Goal: Information Seeking & Learning: Check status

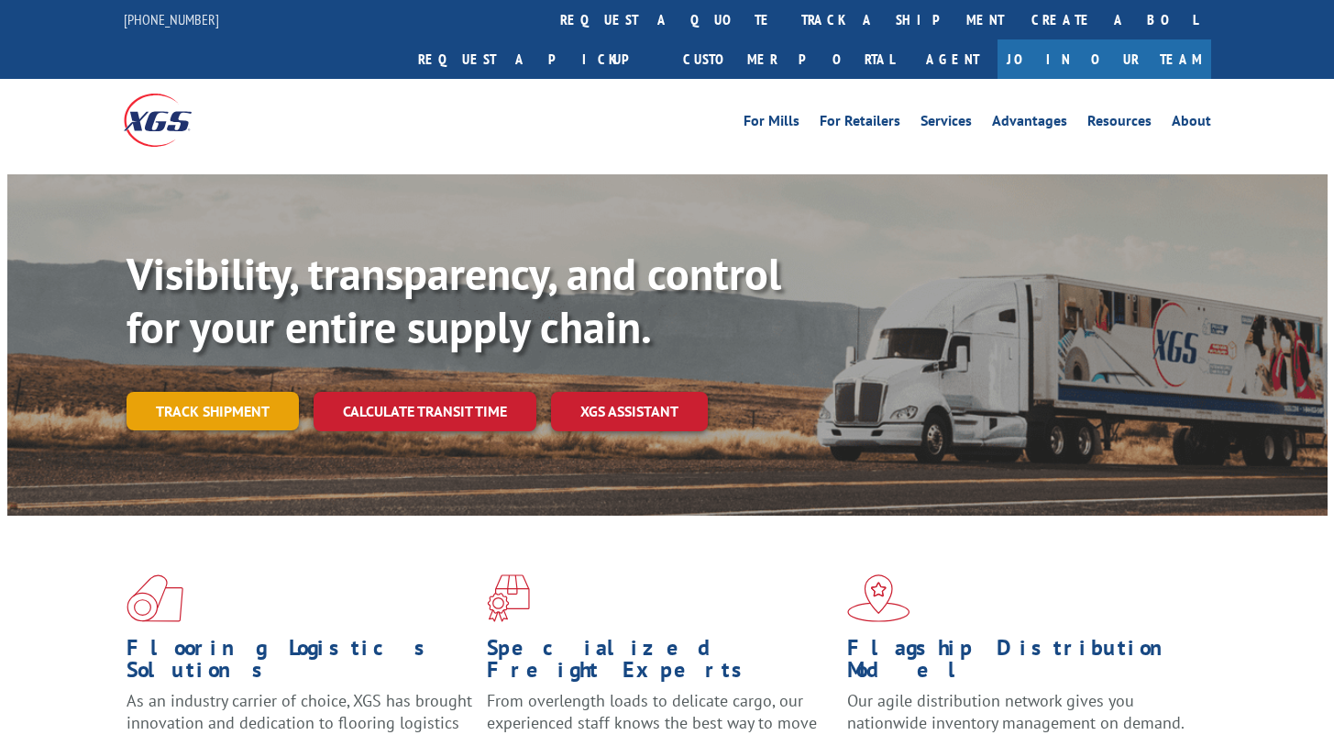
click at [217, 392] on link "Track shipment" at bounding box center [213, 411] width 172 height 39
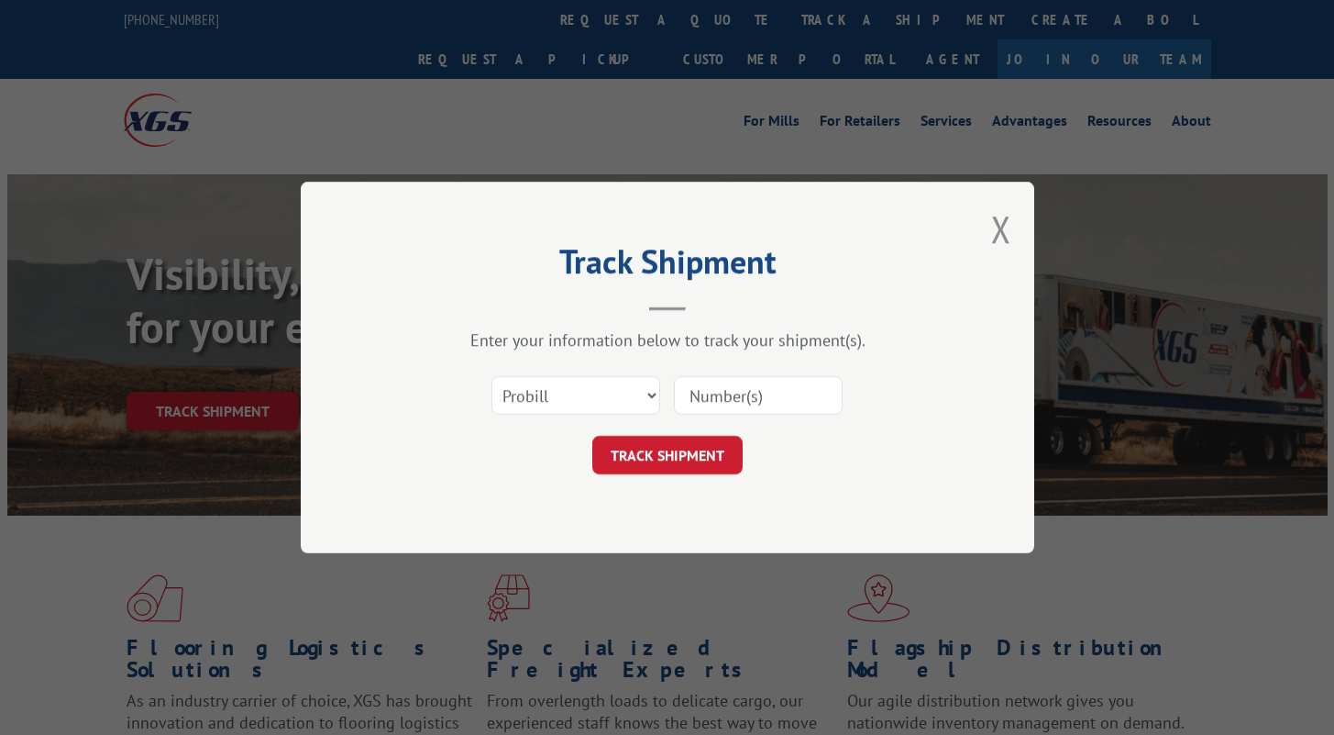
drag, startPoint x: 688, startPoint y: 386, endPoint x: 714, endPoint y: 398, distance: 28.3
click at [690, 387] on input at bounding box center [758, 395] width 169 height 39
paste input "13664004"
type input "13664004"
click at [664, 454] on button "TRACK SHIPMENT" at bounding box center [667, 455] width 150 height 39
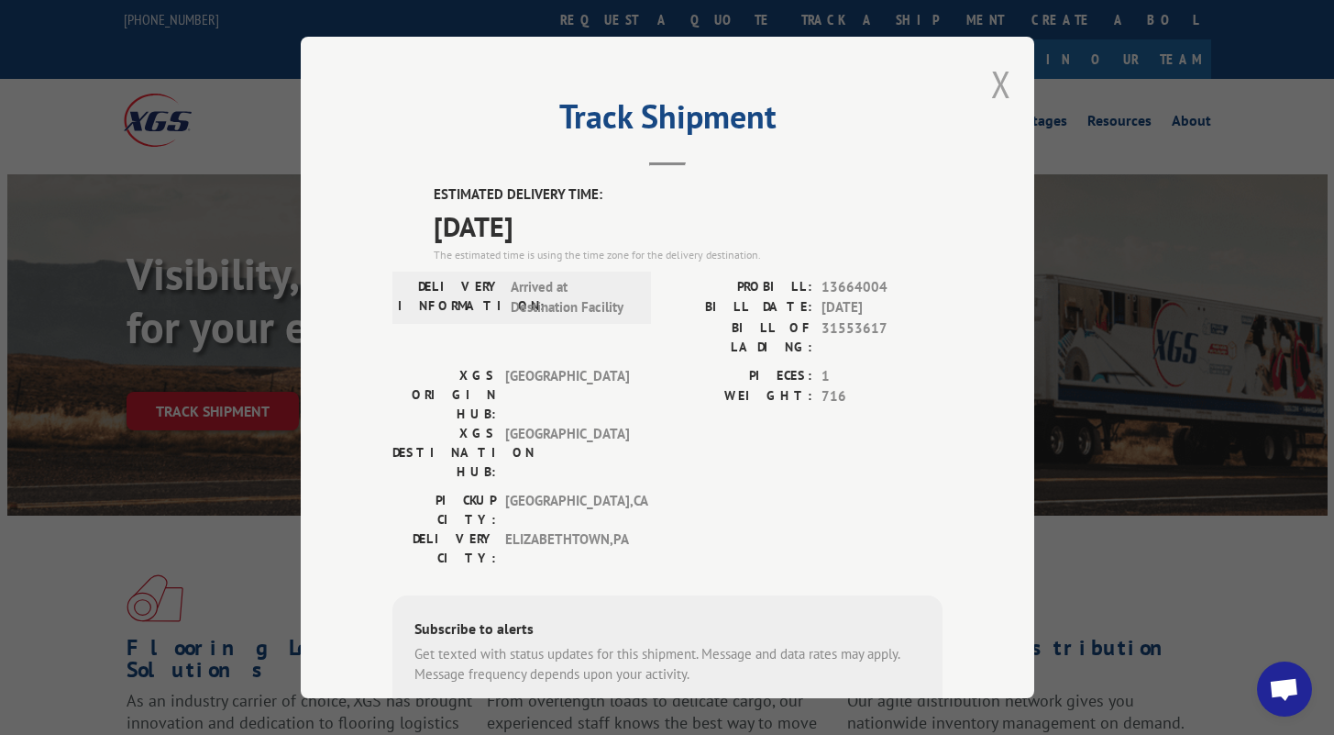
click at [993, 83] on button "Close modal" at bounding box center [1001, 84] width 20 height 49
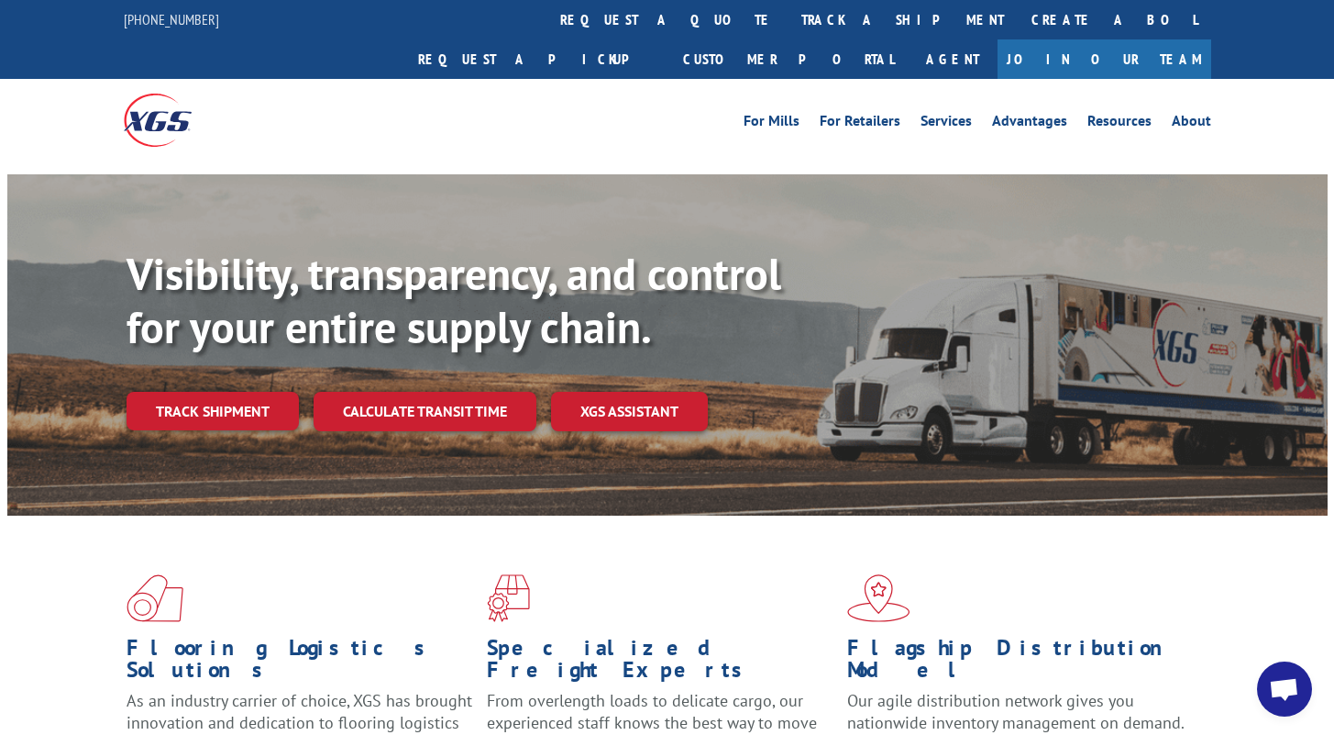
click at [258, 392] on link "Track shipment" at bounding box center [213, 411] width 172 height 39
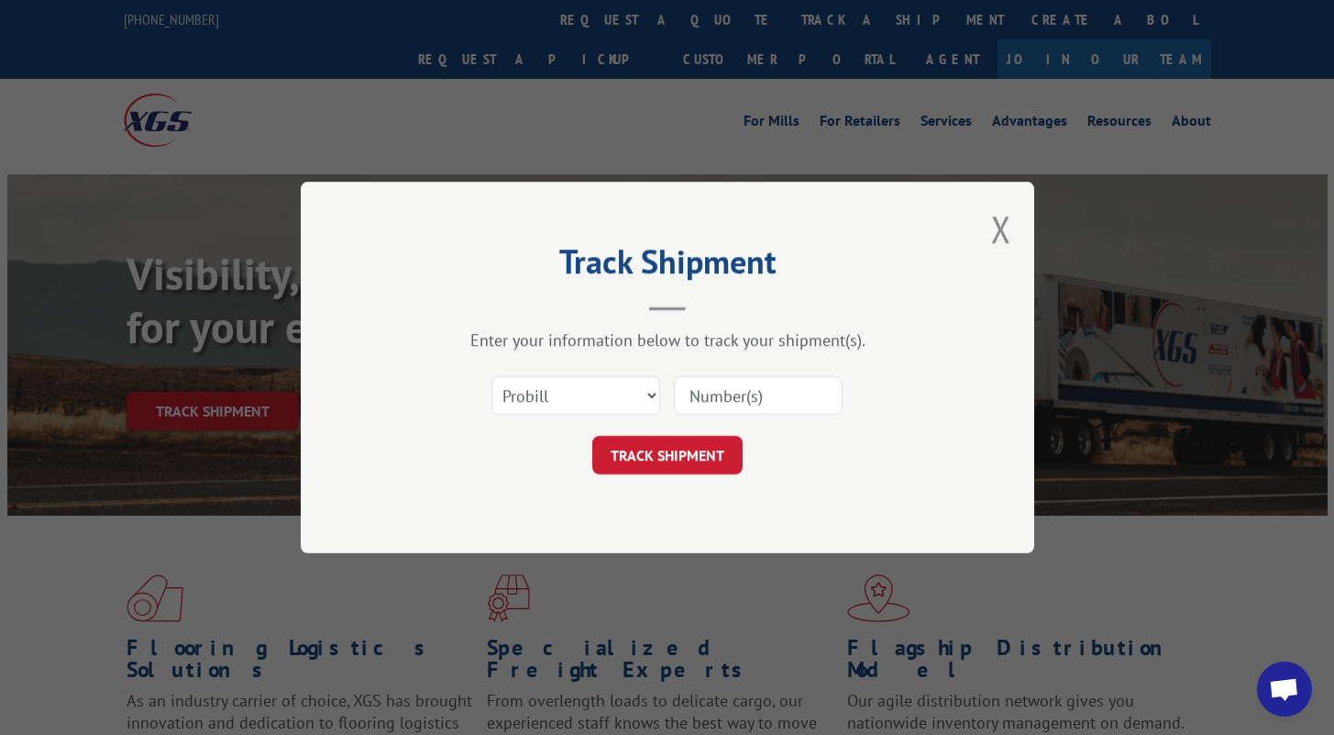
click at [747, 401] on input at bounding box center [758, 395] width 169 height 39
paste input "17672830"
type input "17672830"
click at [670, 463] on button "TRACK SHIPMENT" at bounding box center [667, 455] width 150 height 39
